Goal: Task Accomplishment & Management: Use online tool/utility

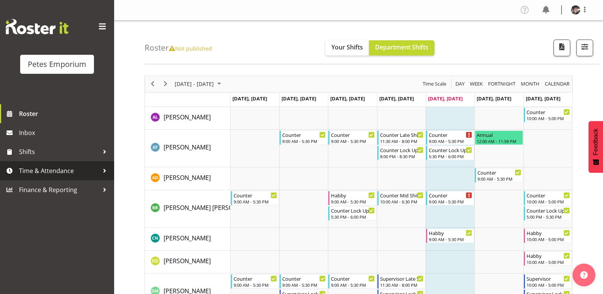
click at [60, 167] on span "Time & Attendance" at bounding box center [59, 170] width 80 height 11
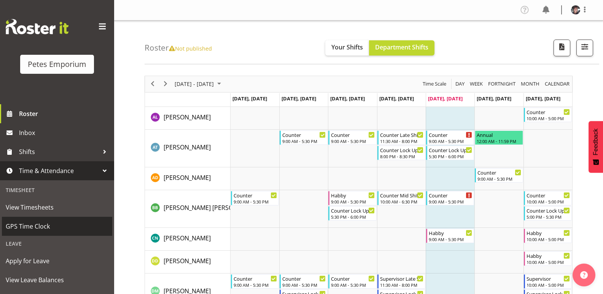
click at [46, 225] on span "GPS Time Clock" at bounding box center [57, 226] width 103 height 11
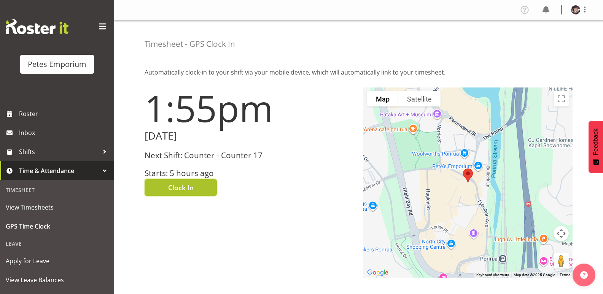
click at [205, 185] on button "Clock In" at bounding box center [181, 187] width 72 height 17
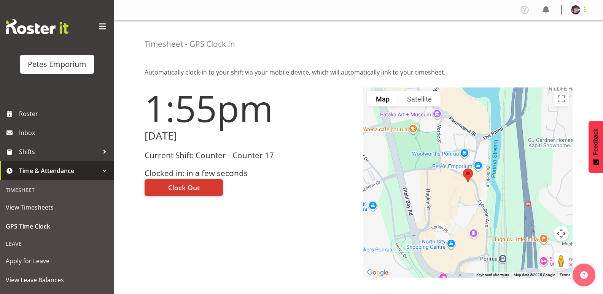
click at [585, 8] on span at bounding box center [584, 9] width 9 height 9
click at [546, 37] on link "Log Out" at bounding box center [552, 40] width 73 height 14
